Goal: Find specific page/section: Find specific page/section

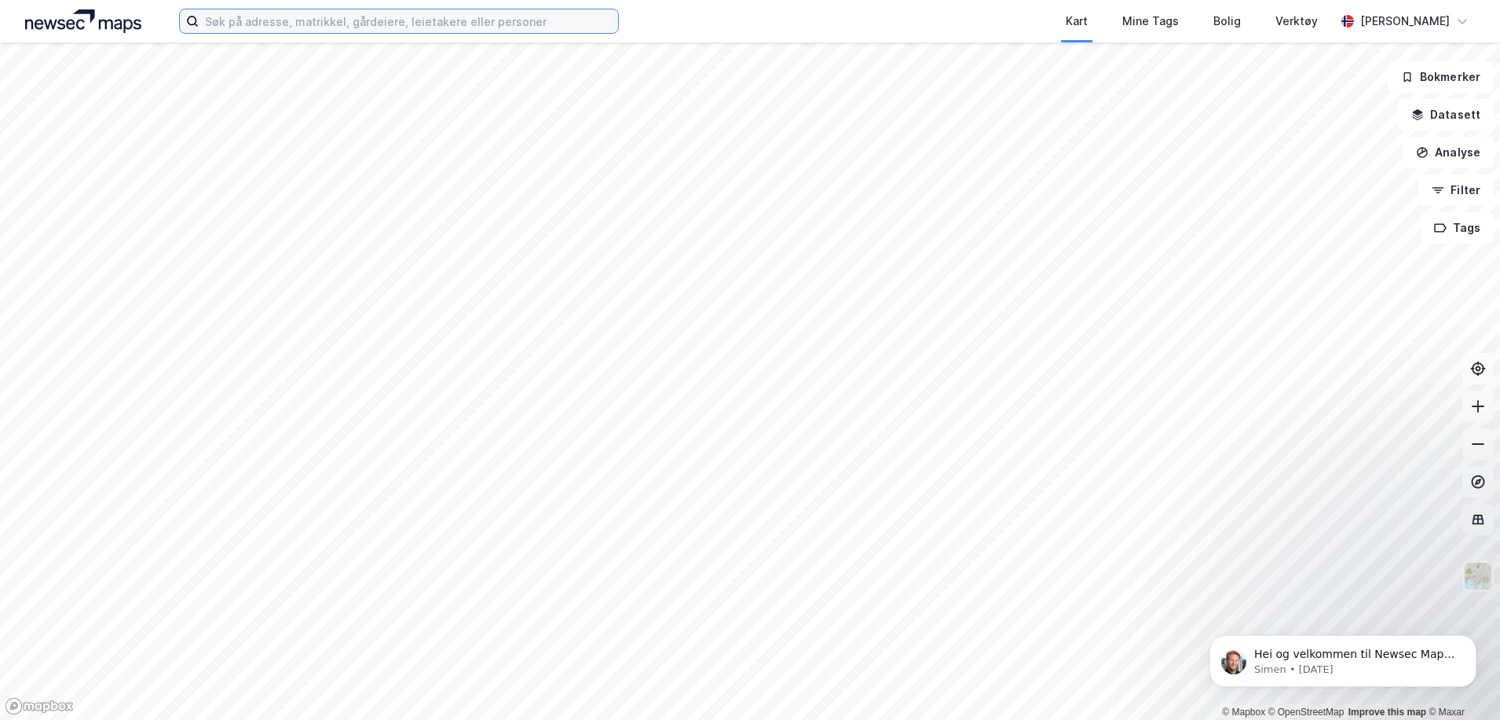
click at [381, 22] on input at bounding box center [408, 21] width 419 height 24
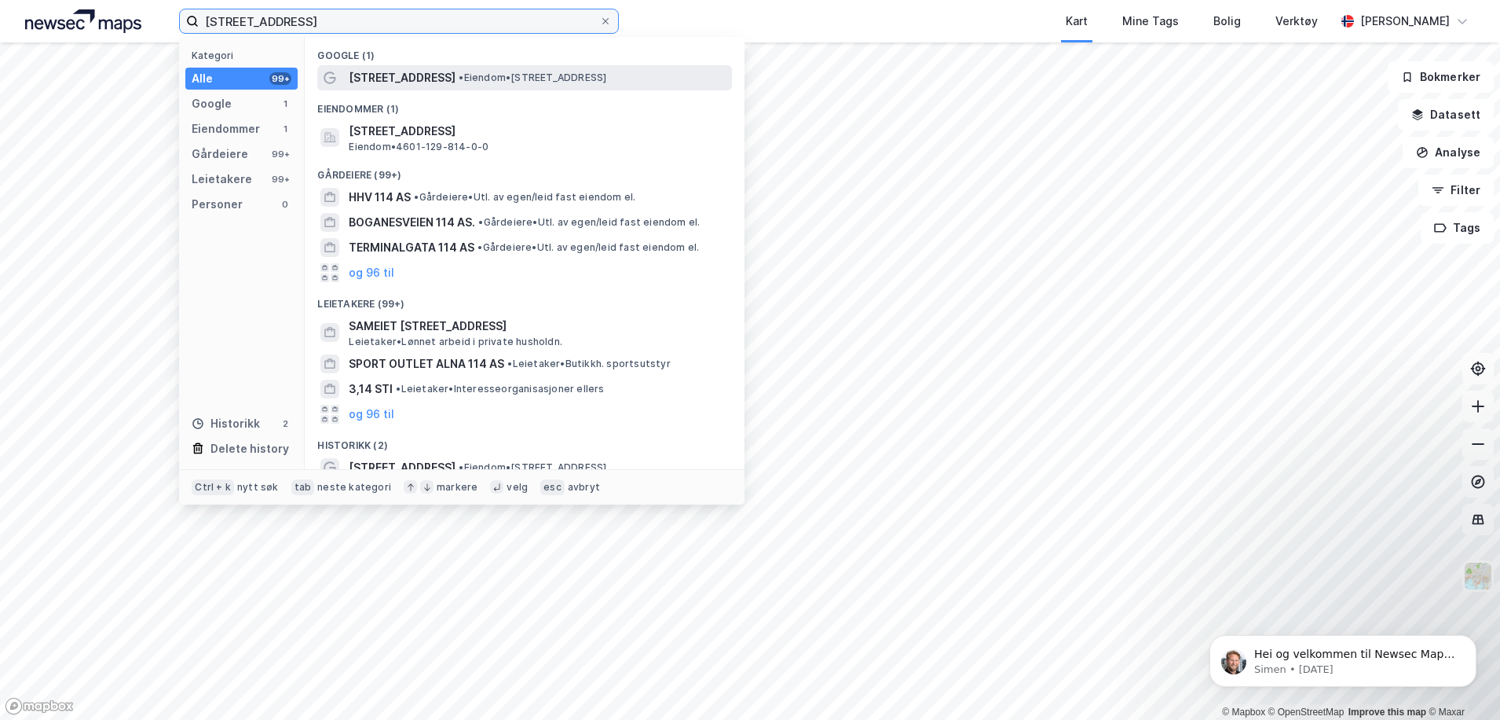
type input "[STREET_ADDRESS]"
click at [412, 79] on span "[STREET_ADDRESS]" at bounding box center [402, 77] width 107 height 19
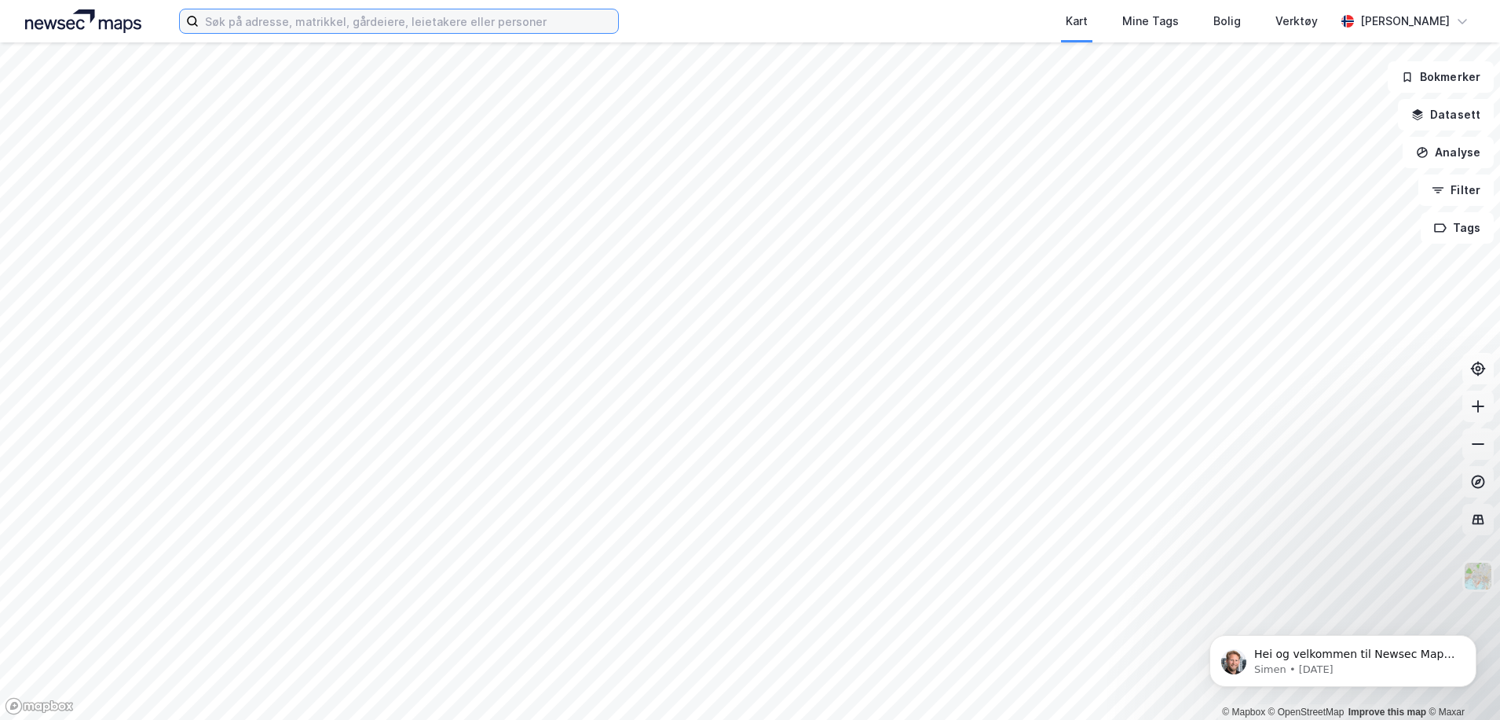
click at [299, 19] on input at bounding box center [408, 21] width 419 height 24
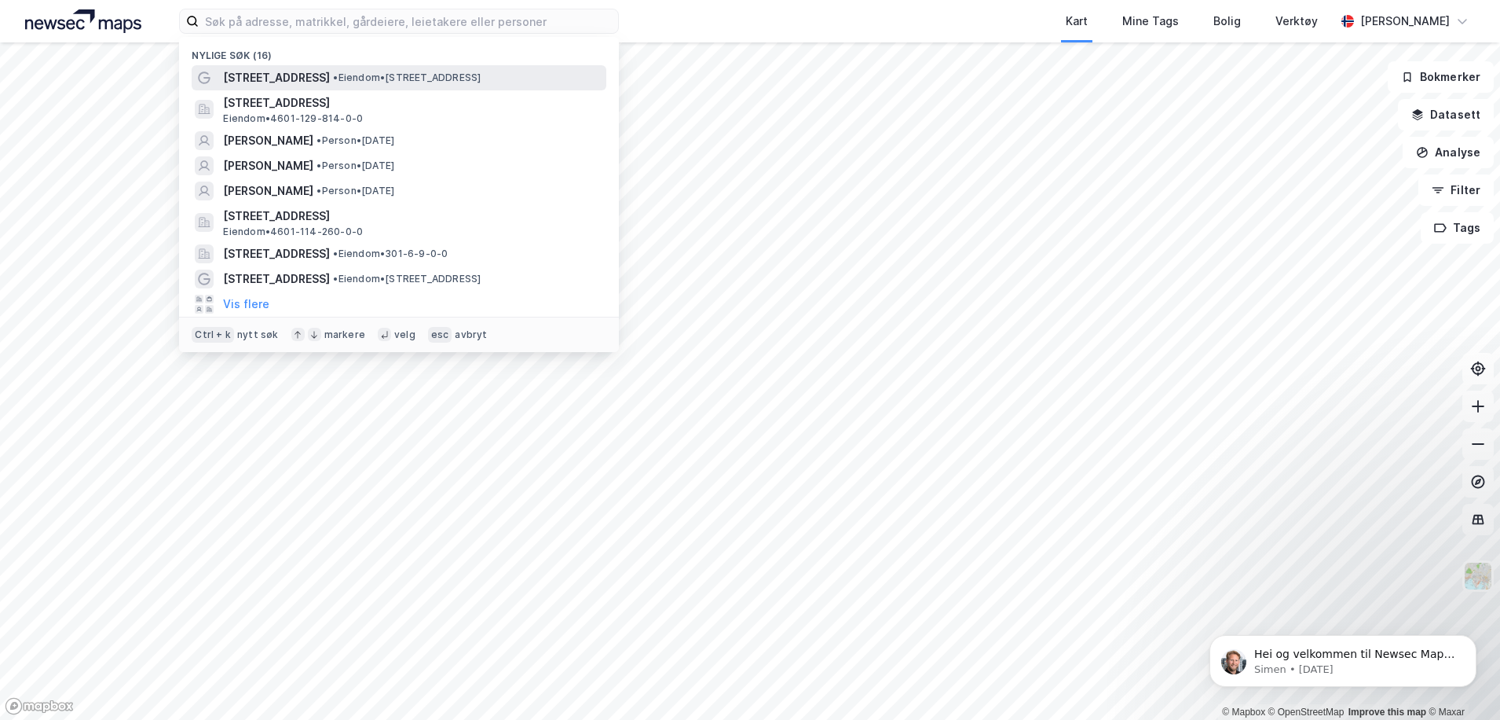
click at [291, 73] on span "[STREET_ADDRESS]" at bounding box center [276, 77] width 107 height 19
